Goal: Navigation & Orientation: Find specific page/section

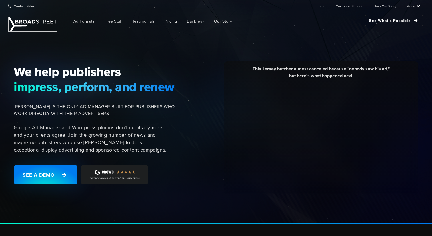
click at [38, 24] on img at bounding box center [33, 24] width 48 height 14
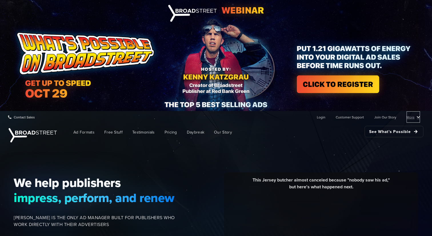
click at [419, 119] on link "More" at bounding box center [412, 116] width 13 height 11
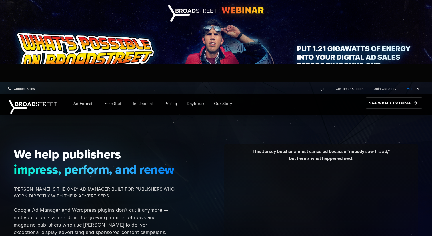
scroll to position [18, 0]
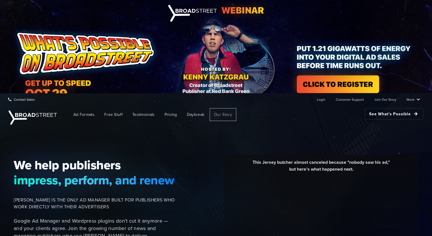
click at [220, 111] on link "Our Story" at bounding box center [223, 114] width 27 height 13
